Goal: Information Seeking & Learning: Learn about a topic

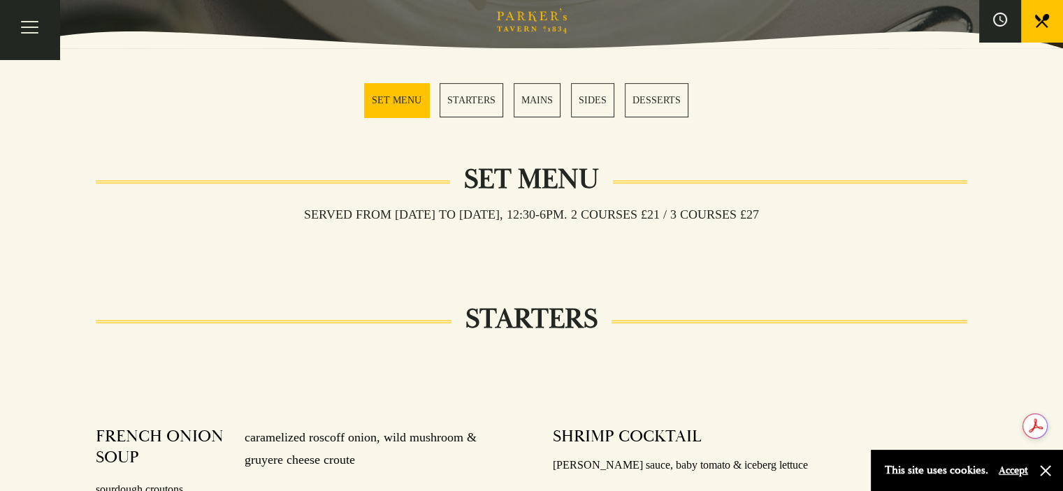
scroll to position [201, 0]
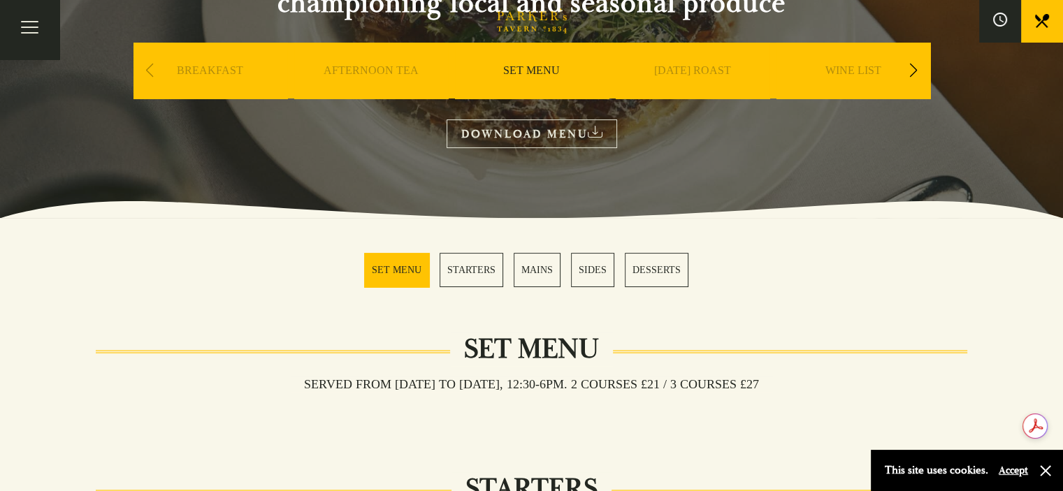
click at [542, 265] on link "MAINS" at bounding box center [537, 270] width 47 height 34
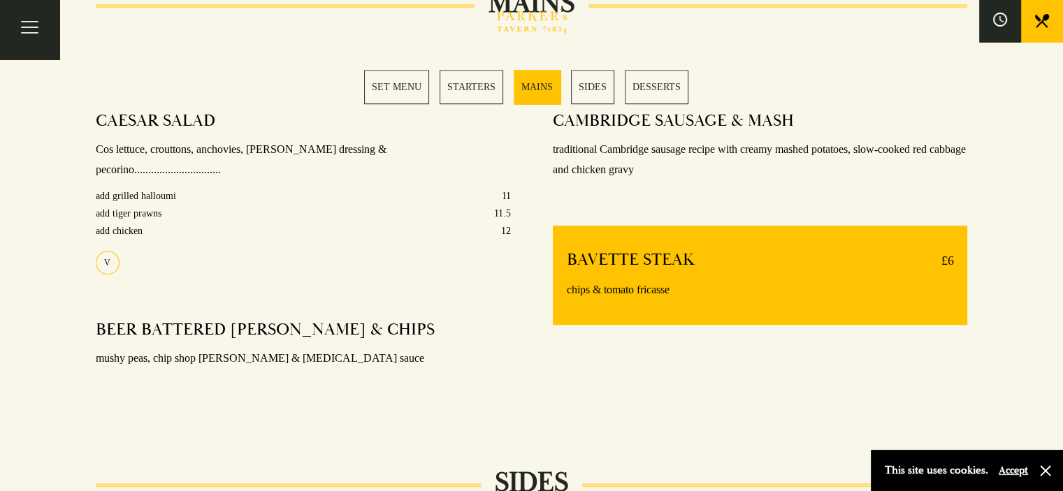
scroll to position [1115, 0]
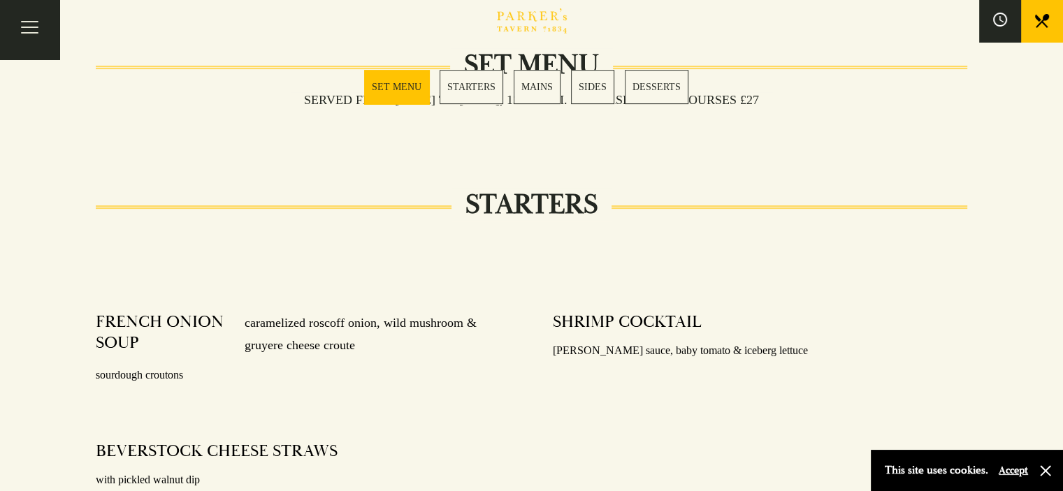
click at [405, 91] on link "SET MENU" at bounding box center [396, 87] width 65 height 34
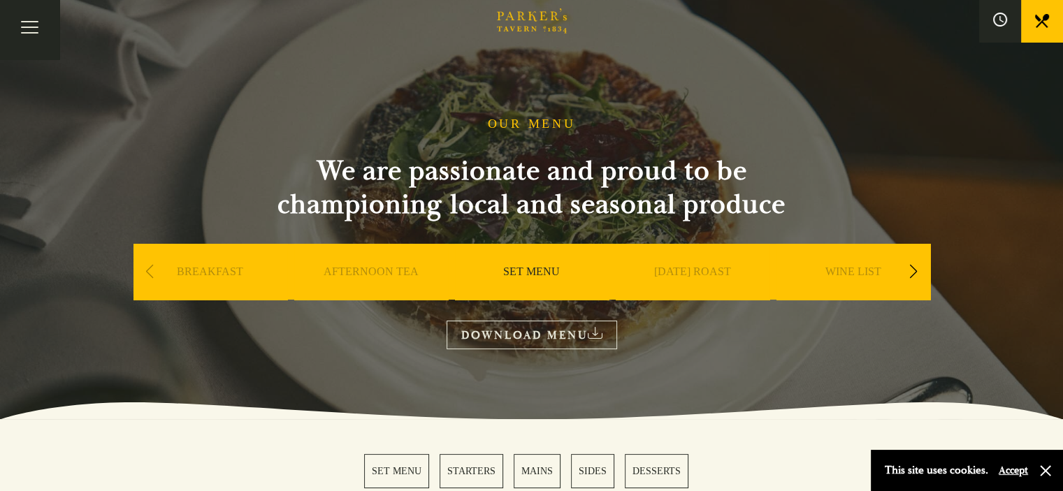
click at [0, 0] on link "Restaurant" at bounding box center [0, 0] width 0 height 0
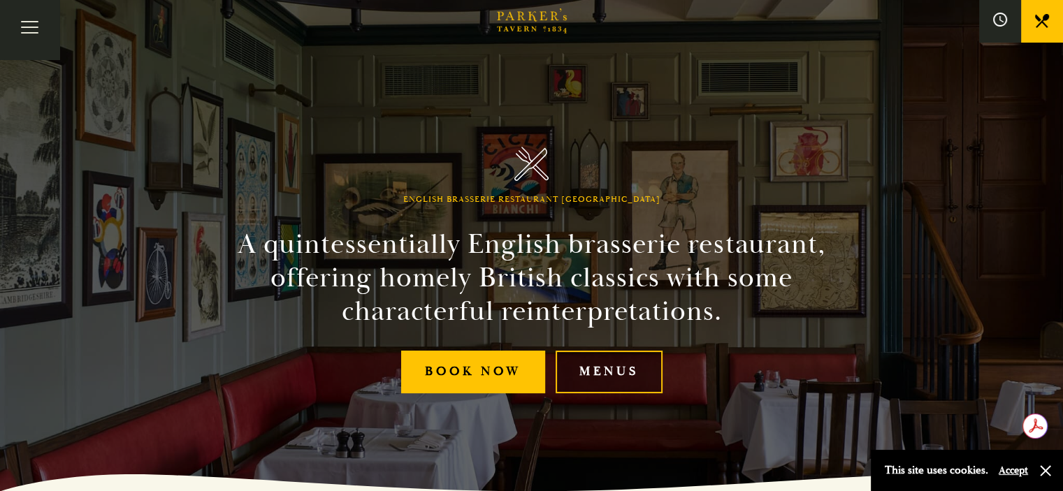
click at [626, 368] on link "Menus" at bounding box center [609, 372] width 107 height 43
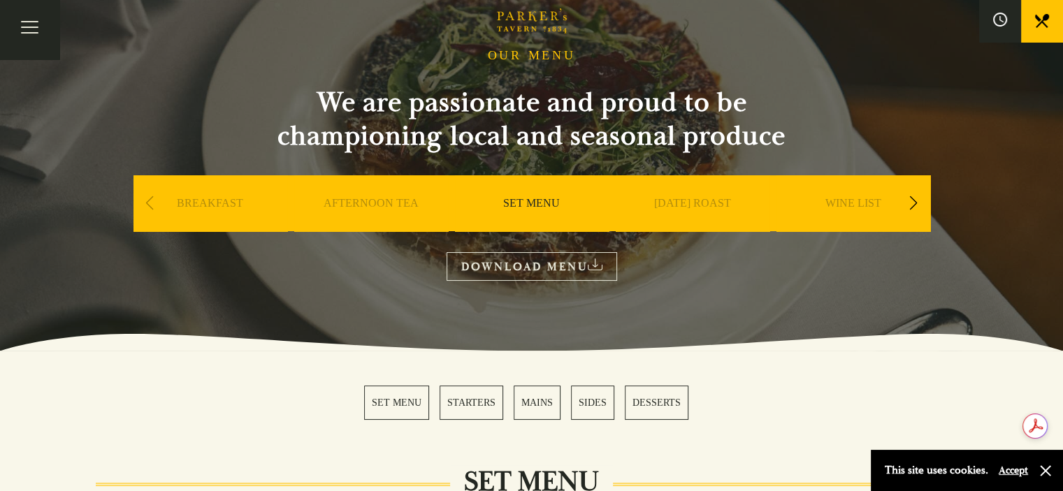
scroll to position [140, 0]
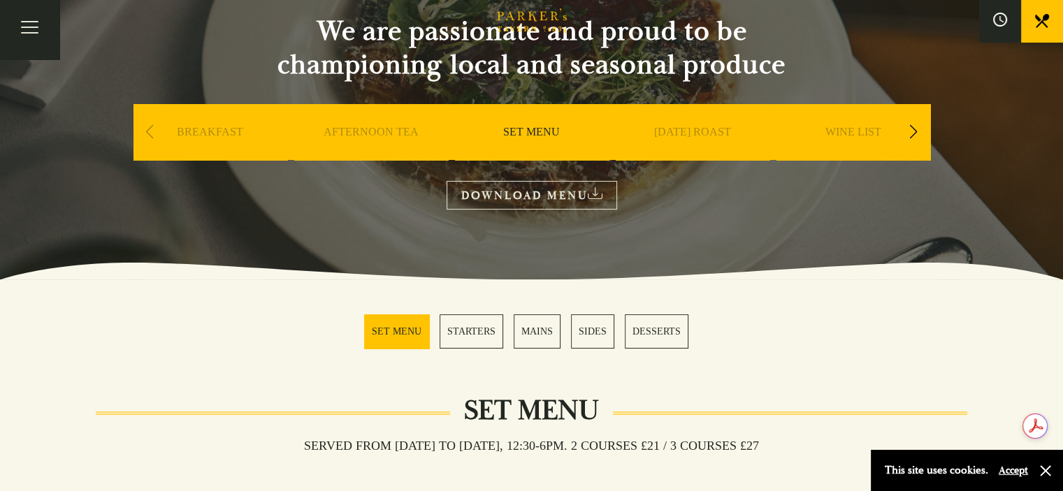
click at [554, 340] on link "MAINS" at bounding box center [537, 332] width 47 height 34
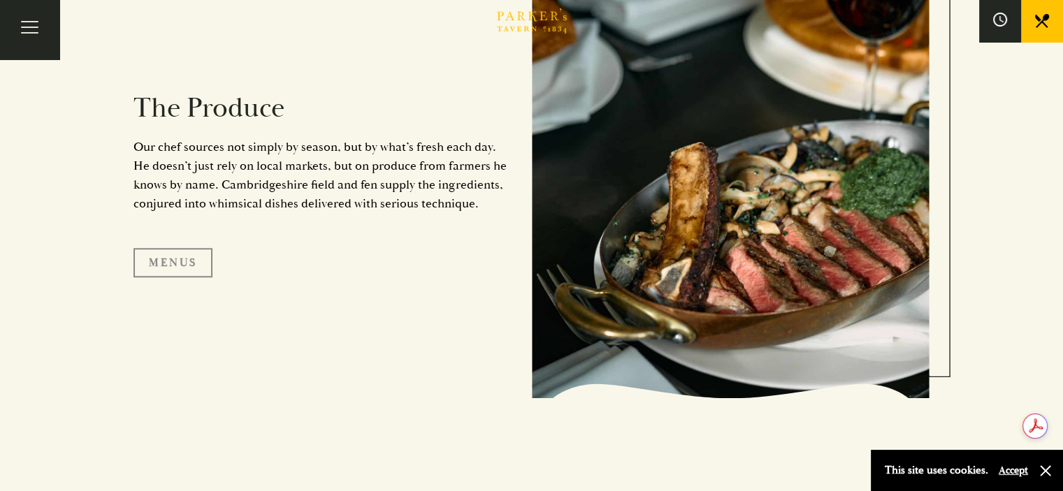
click at [163, 267] on link "Menus" at bounding box center [172, 262] width 79 height 29
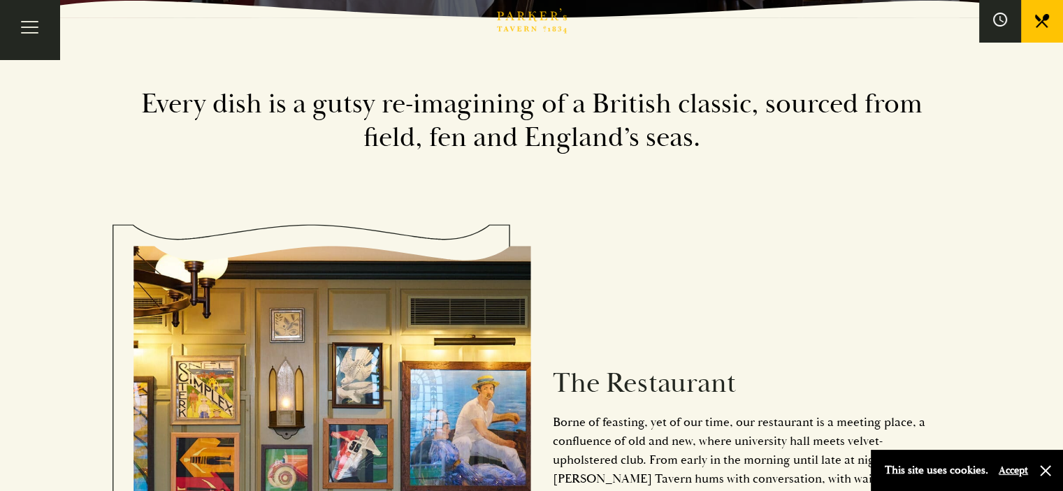
scroll to position [349, 0]
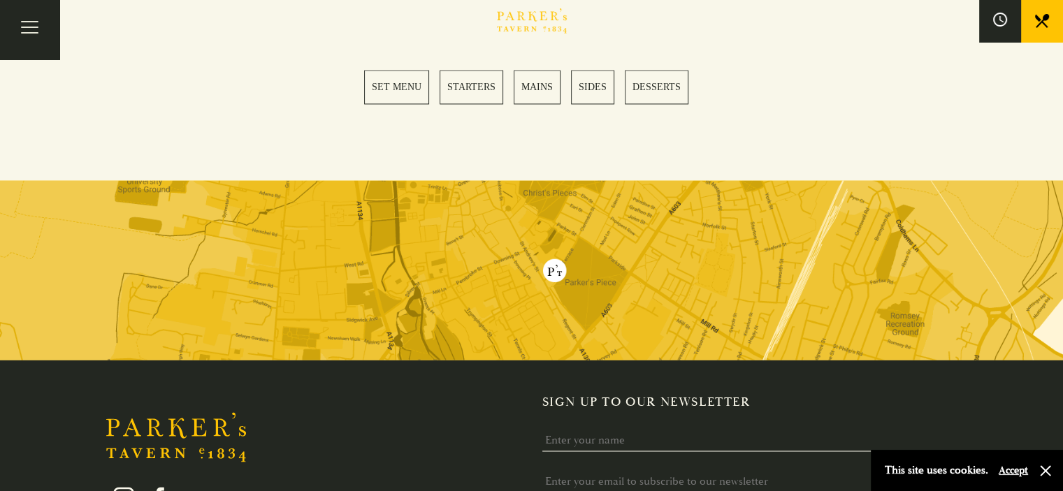
scroll to position [2363, 0]
